Goal: Task Accomplishment & Management: Use online tool/utility

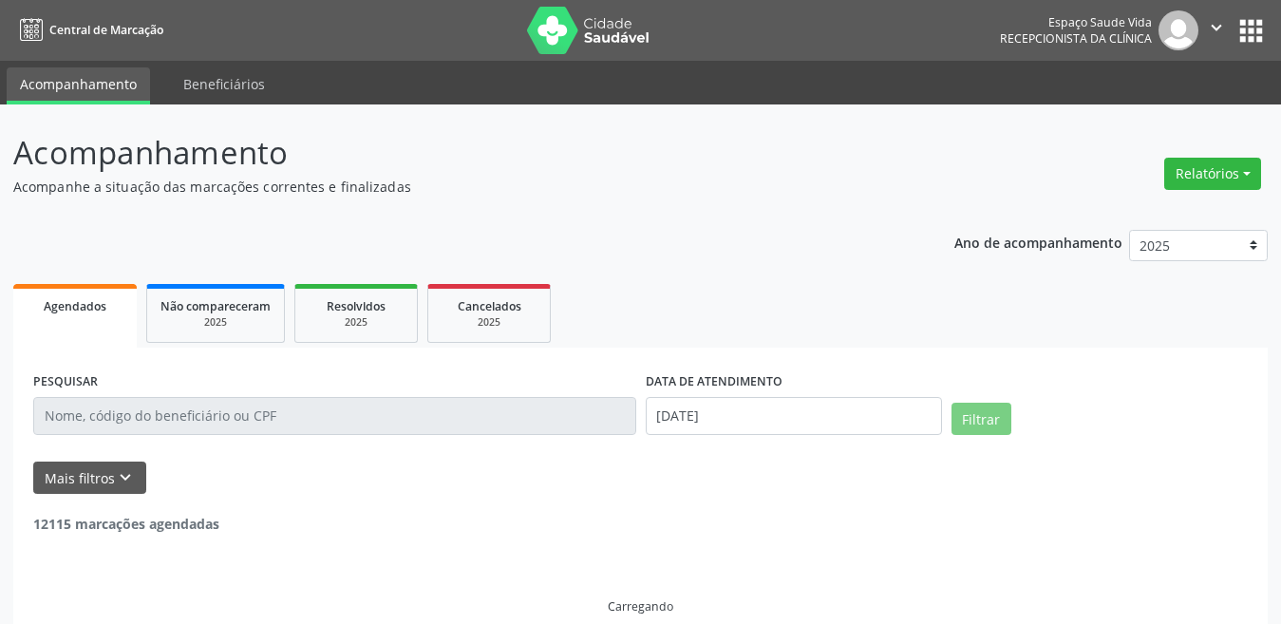
click at [1172, 162] on button "Relatórios" at bounding box center [1212, 174] width 97 height 32
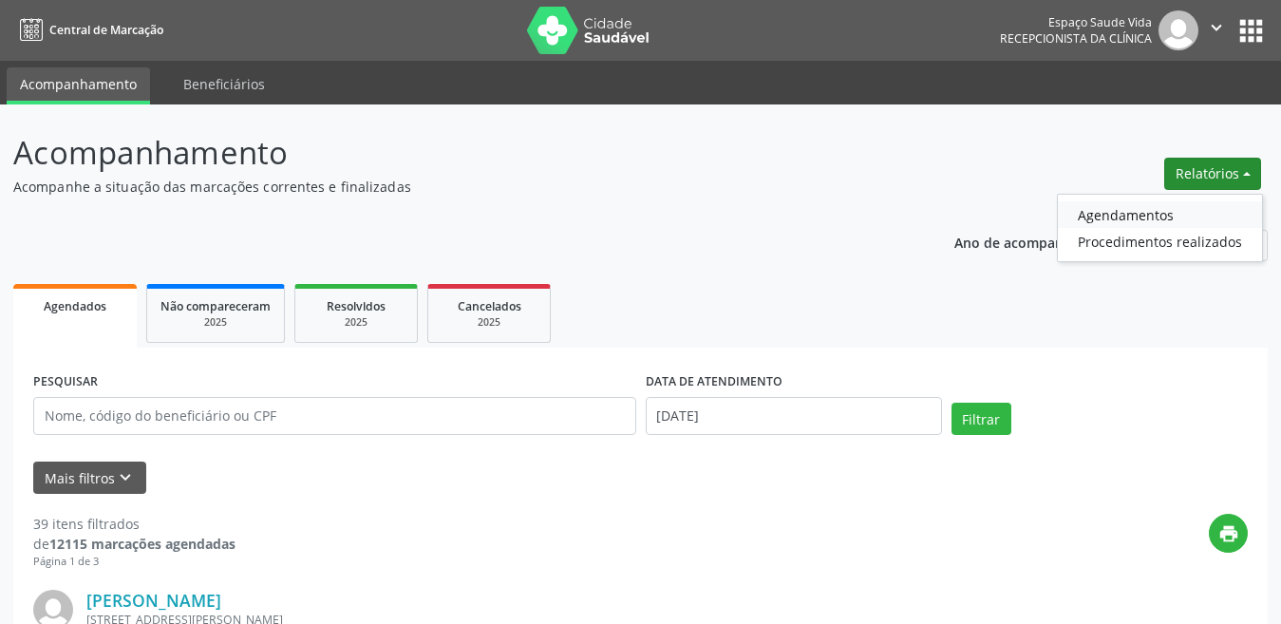
click at [1085, 215] on link "Agendamentos" at bounding box center [1160, 214] width 204 height 27
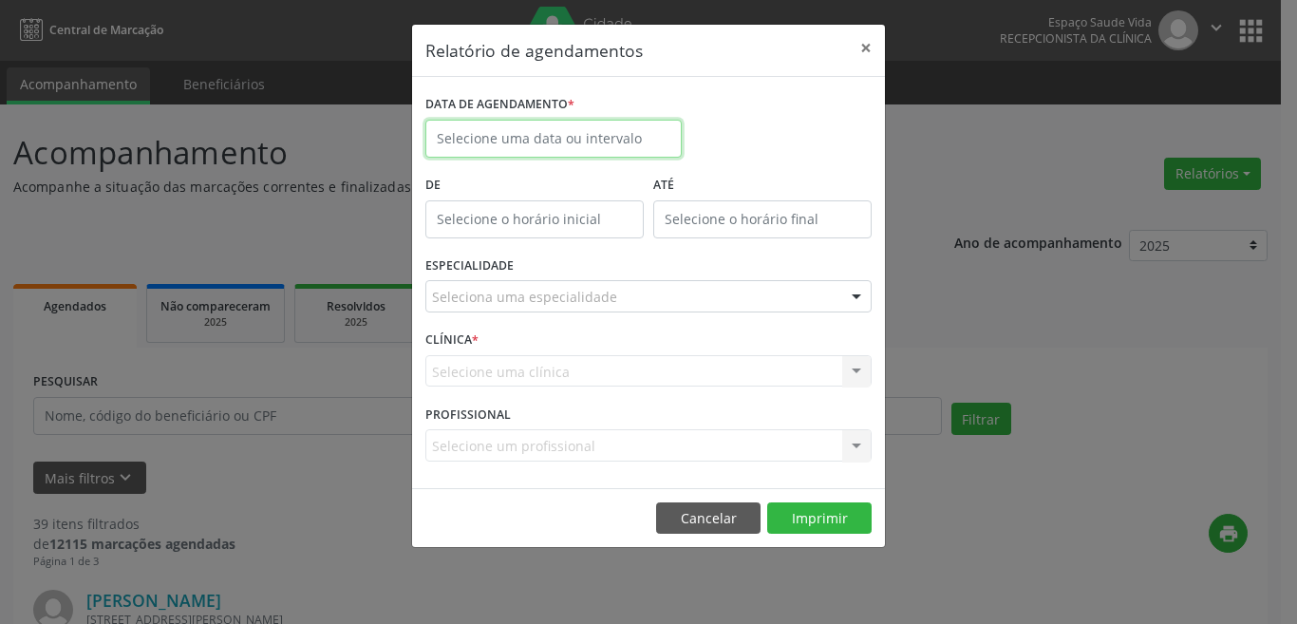
click at [659, 131] on input "text" at bounding box center [553, 139] width 256 height 38
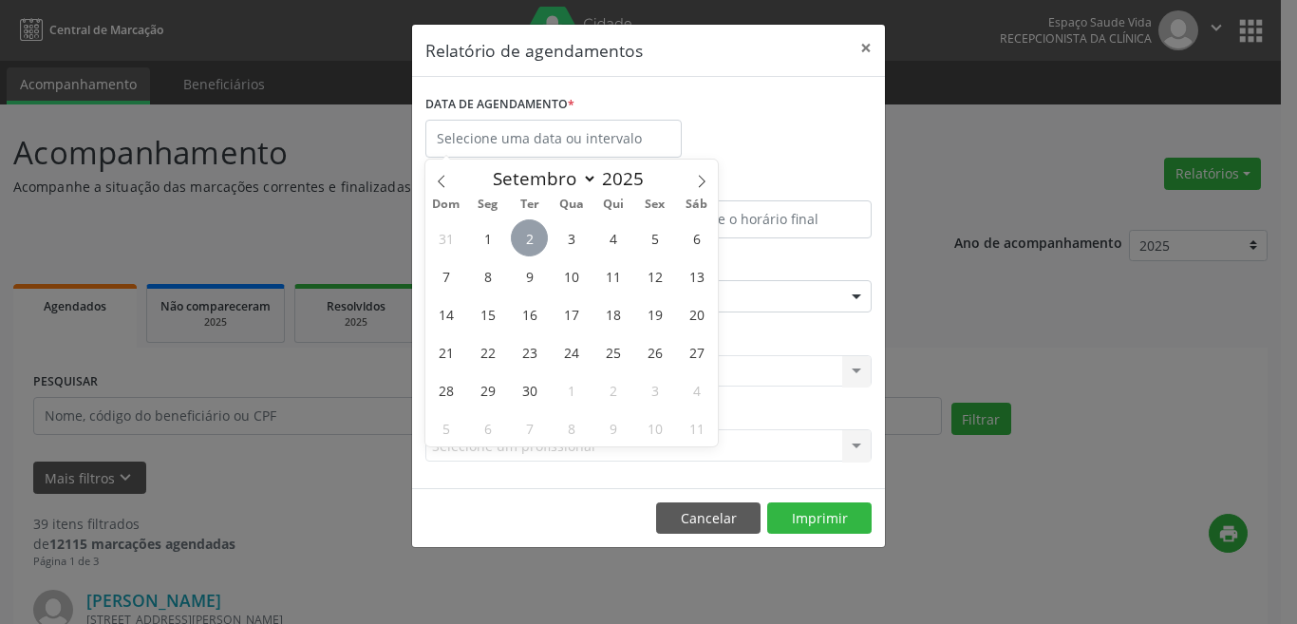
click at [527, 233] on span "2" at bounding box center [529, 237] width 37 height 37
type input "[DATE]"
click at [527, 233] on span "2" at bounding box center [529, 237] width 37 height 37
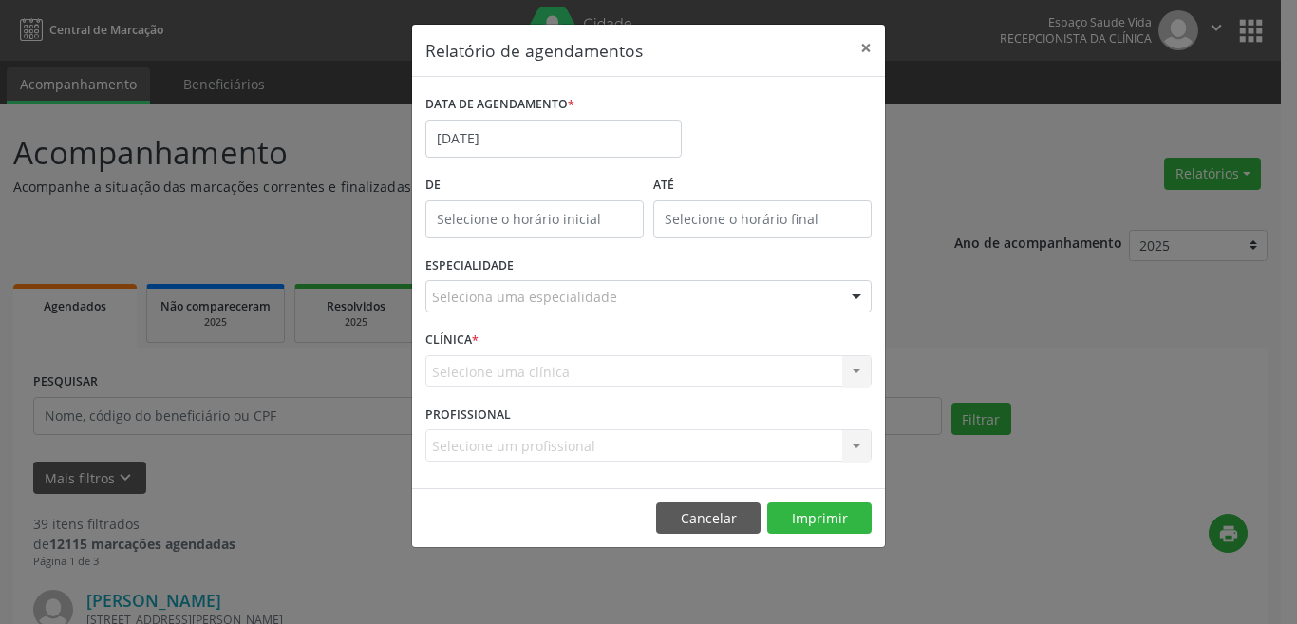
drag, startPoint x: 523, startPoint y: 280, endPoint x: 523, endPoint y: 296, distance: 16.1
click at [523, 285] on div "Seleciona uma especialidade" at bounding box center [648, 296] width 446 height 32
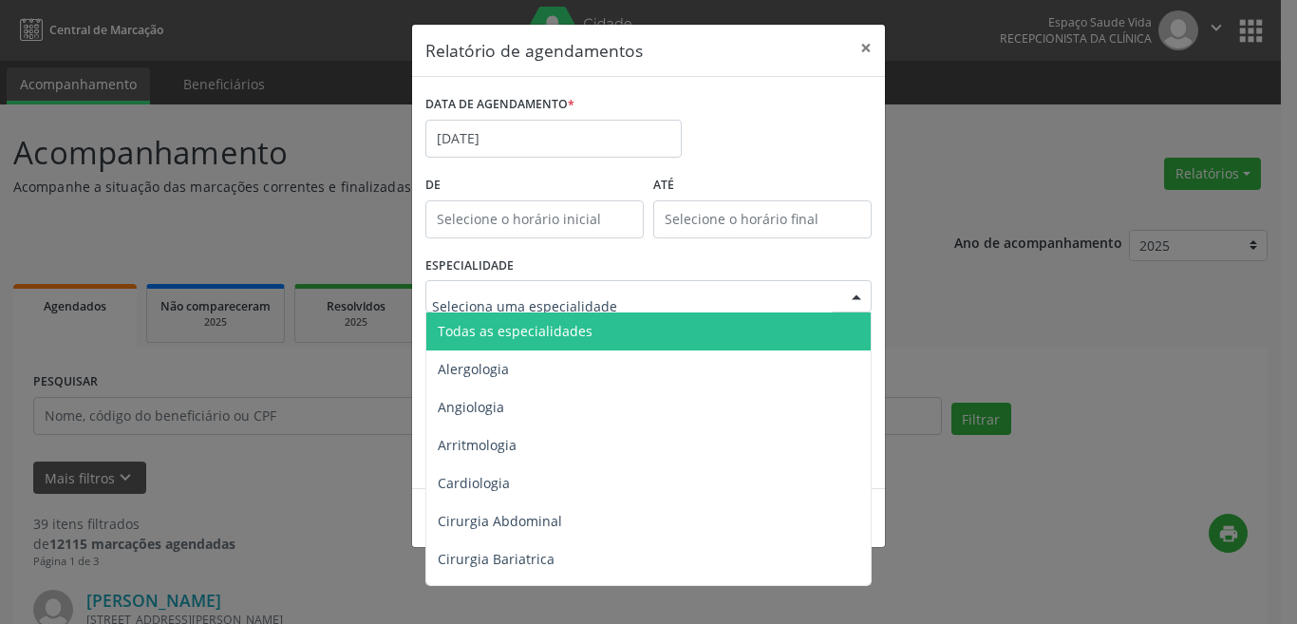
click at [522, 300] on input "text" at bounding box center [632, 306] width 401 height 38
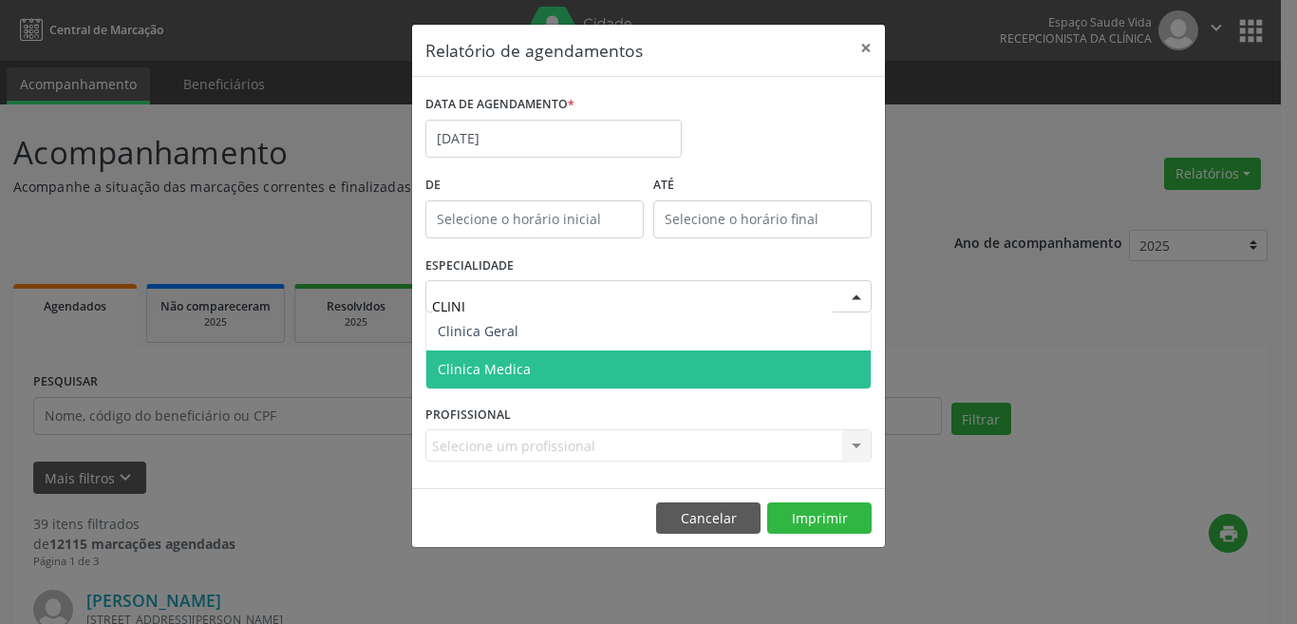
click at [506, 364] on span "Clinica Medica" at bounding box center [484, 369] width 93 height 18
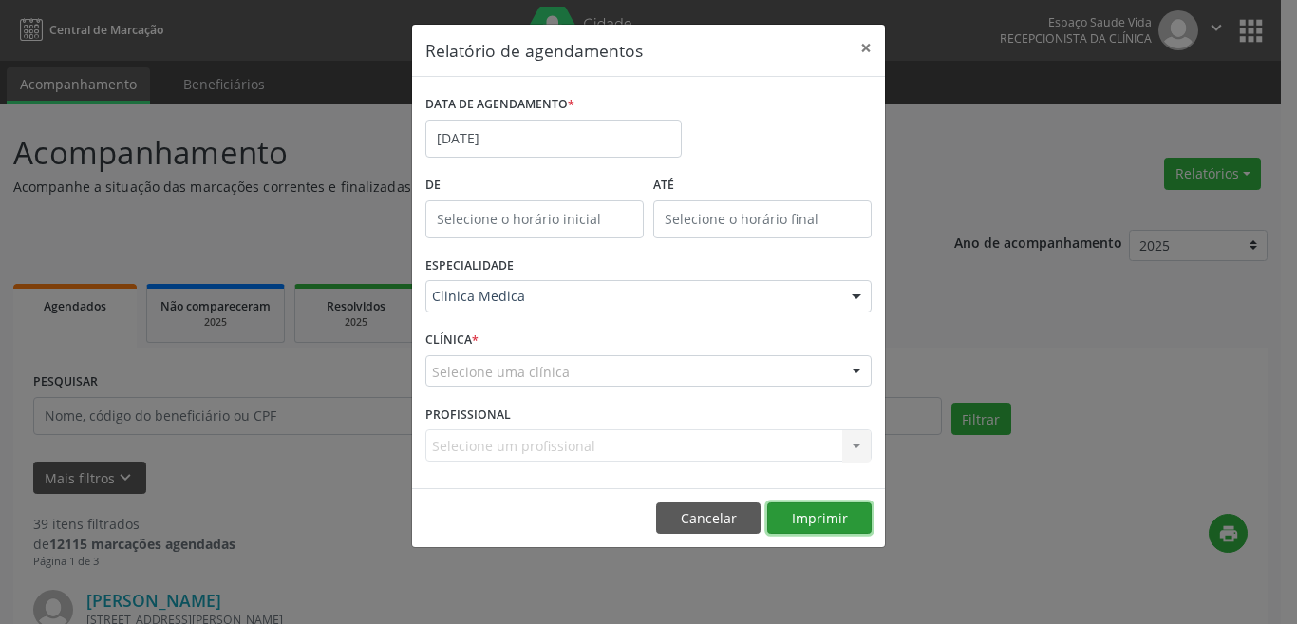
click at [802, 525] on button "Imprimir" at bounding box center [819, 518] width 104 height 32
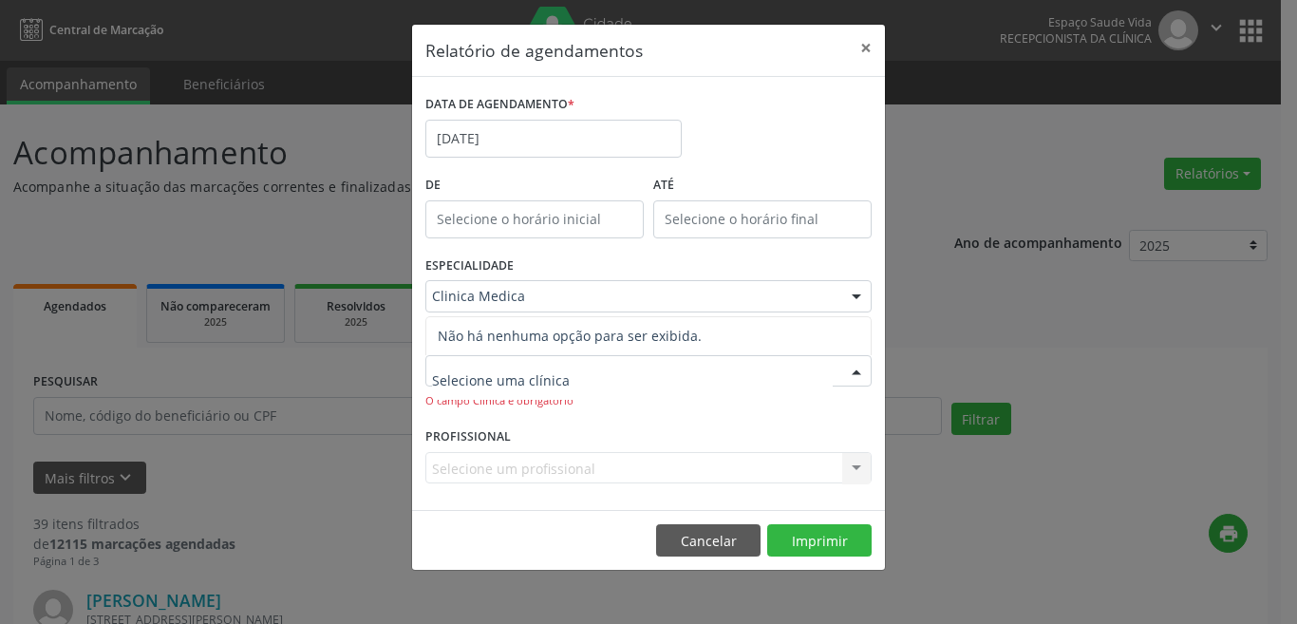
click at [643, 370] on div at bounding box center [648, 371] width 446 height 32
click at [543, 275] on div "ESPECIALIDADE Clinica Medica Todas as especialidades Alergologia Angiologia Arr…" at bounding box center [649, 289] width 456 height 74
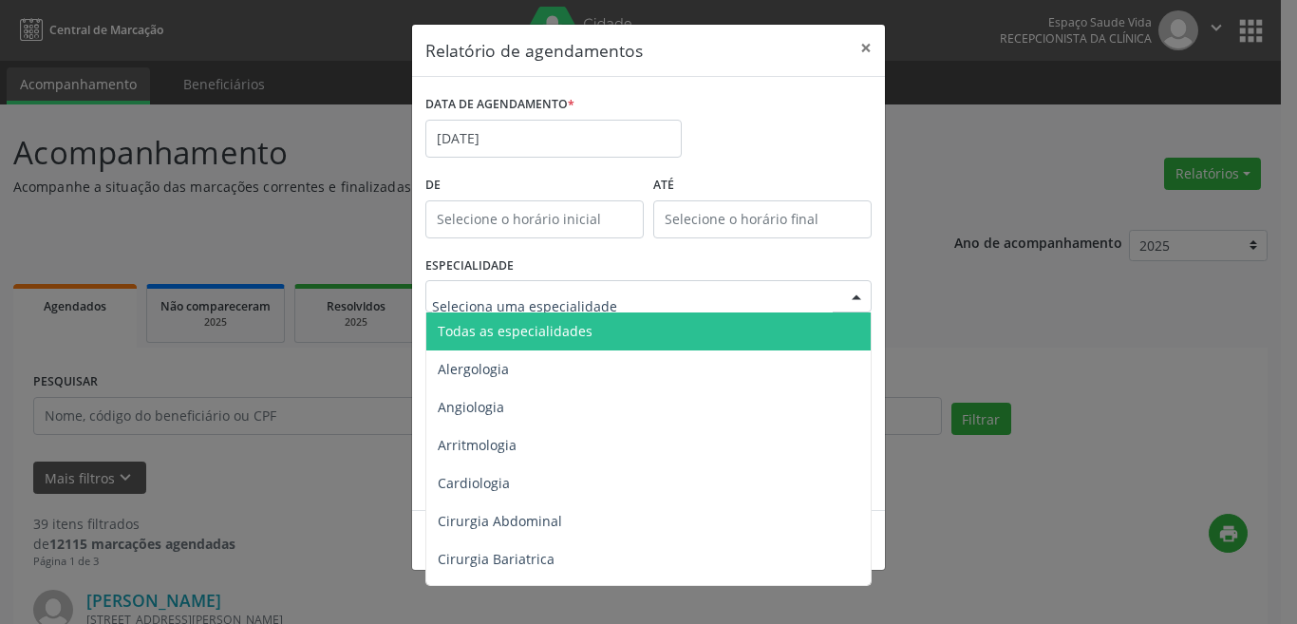
click at [519, 290] on input "text" at bounding box center [632, 306] width 401 height 38
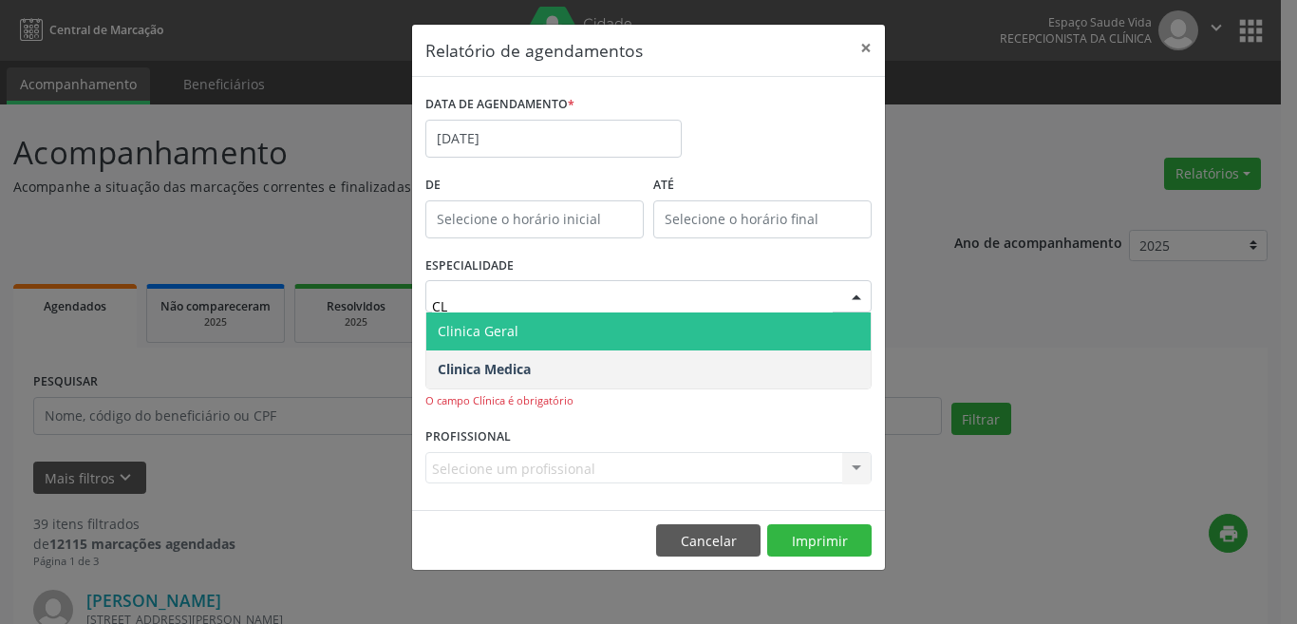
type input "CLI"
click at [496, 324] on span "Clinica Geral" at bounding box center [478, 331] width 81 height 18
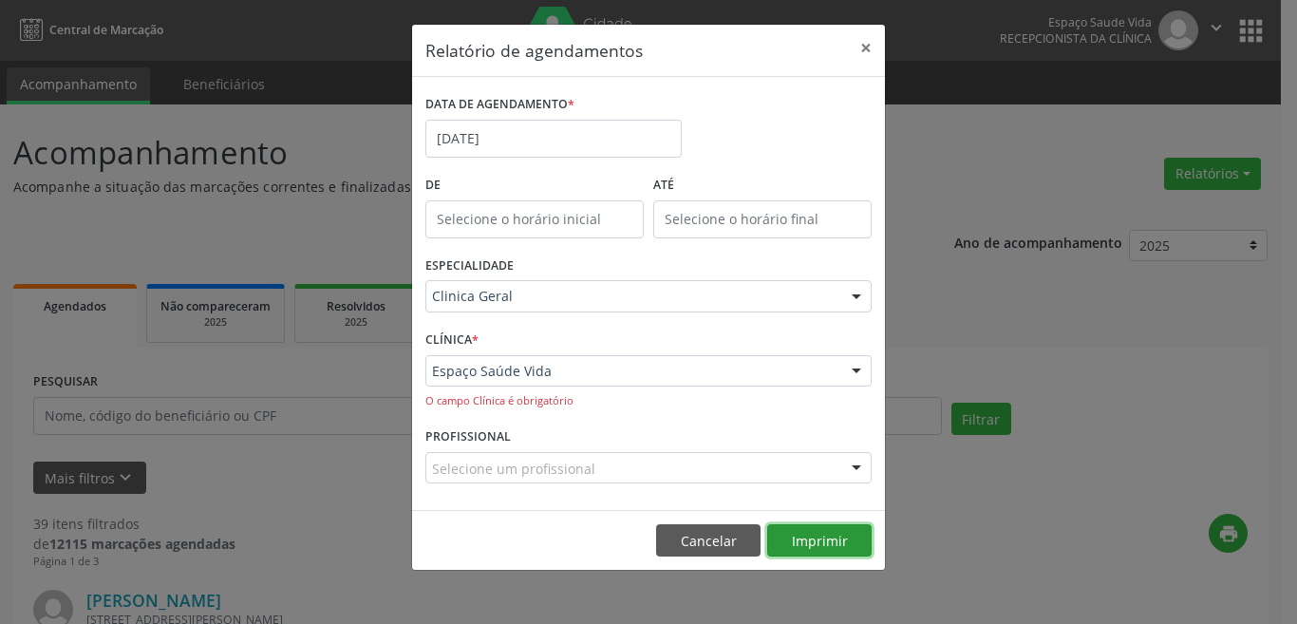
click at [803, 543] on button "Imprimir" at bounding box center [819, 540] width 104 height 32
